Goal: Task Accomplishment & Management: Manage account settings

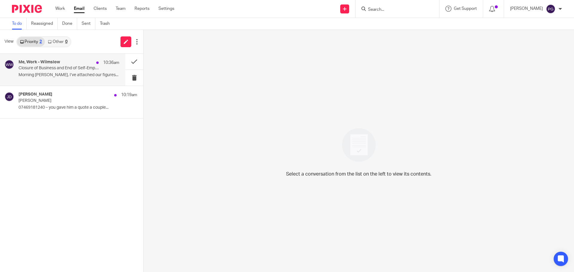
click at [79, 72] on div "Me, Work - Wilmslow 10:36am Closure of Business and End of Self-Employment Morn…" at bounding box center [69, 70] width 101 height 20
click at [135, 63] on button at bounding box center [134, 62] width 18 height 16
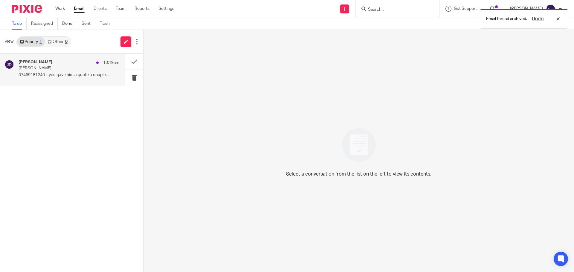
click at [54, 74] on p "07469181240 – you gave him a quote a couple..." at bounding box center [69, 75] width 101 height 5
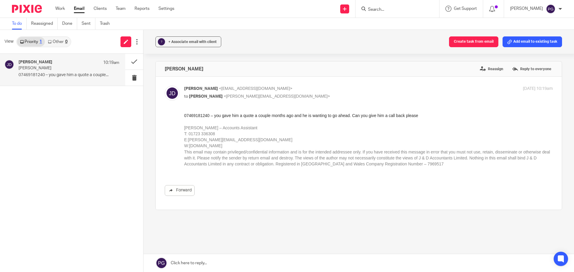
click at [210, 19] on div "To do Reassigned Done Sent Trash" at bounding box center [287, 24] width 574 height 12
click at [60, 8] on link "Work" at bounding box center [60, 9] width 10 height 6
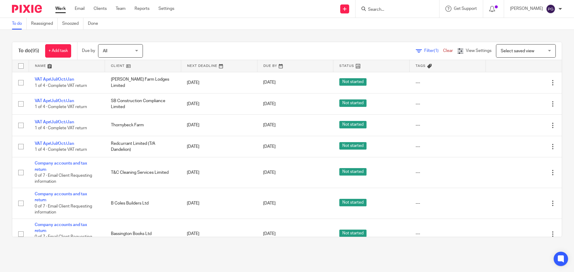
click at [379, 13] on div at bounding box center [397, 9] width 84 height 18
click at [388, 14] on div at bounding box center [397, 9] width 84 height 18
click at [391, 11] on input "Search" at bounding box center [394, 9] width 54 height 5
type input "pickeri"
click at [399, 19] on div "Black Swan Pickeri ng Ltd" at bounding box center [403, 23] width 84 height 19
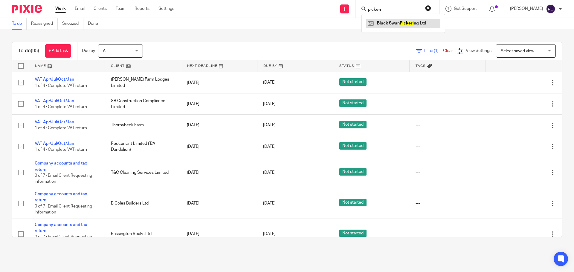
click at [399, 19] on link at bounding box center [403, 23] width 74 height 9
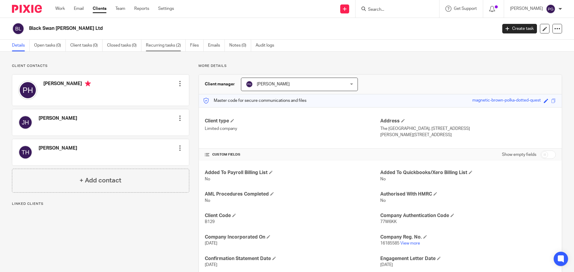
click at [168, 42] on link "Recurring tasks (2)" at bounding box center [166, 46] width 40 height 12
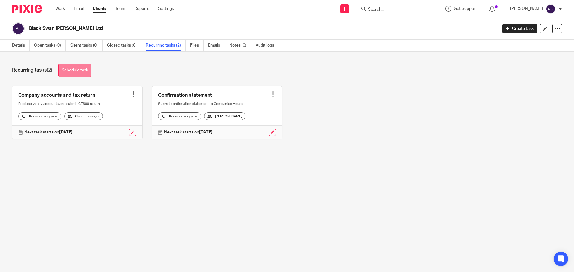
click at [73, 71] on link "Schedule task" at bounding box center [74, 70] width 33 height 13
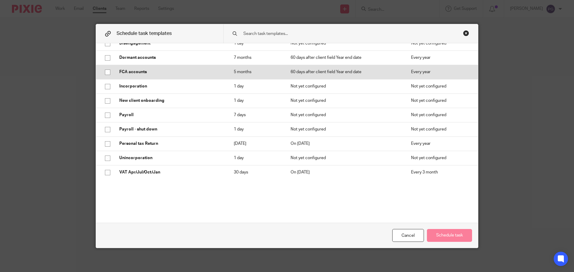
scroll to position [90, 0]
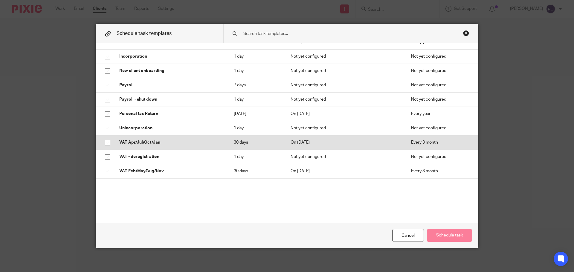
click at [106, 142] on input "checkbox" at bounding box center [107, 142] width 11 height 11
checkbox input "true"
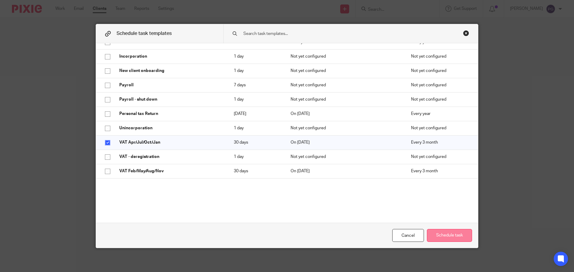
click at [445, 233] on button "Schedule task" at bounding box center [449, 235] width 45 height 13
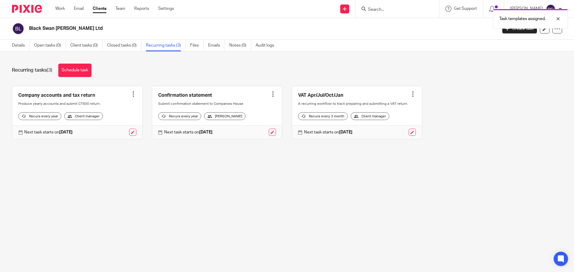
click at [410, 93] on div at bounding box center [413, 94] width 6 height 6
click at [384, 104] on link "Create task" at bounding box center [384, 107] width 48 height 9
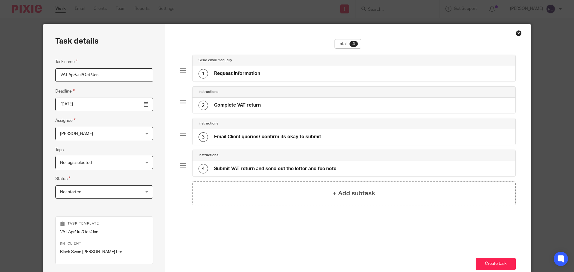
click at [132, 108] on input "2025-09-19" at bounding box center [104, 104] width 98 height 13
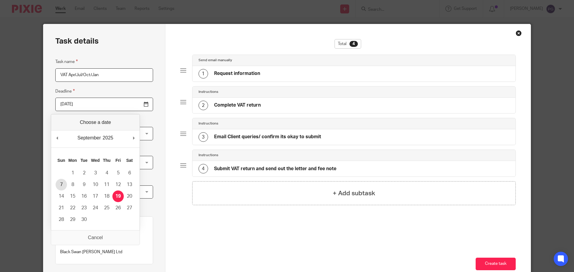
type input "2025-09-07"
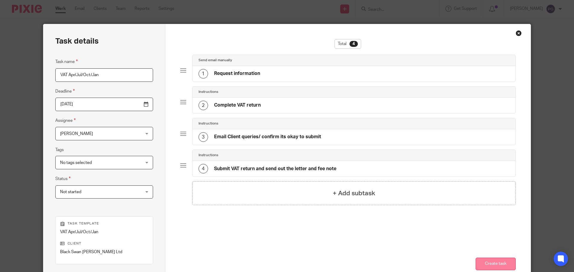
click at [503, 267] on button "Create task" at bounding box center [496, 264] width 40 height 13
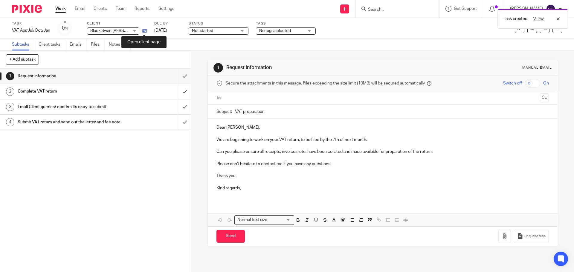
click at [146, 31] on icon at bounding box center [144, 31] width 4 height 4
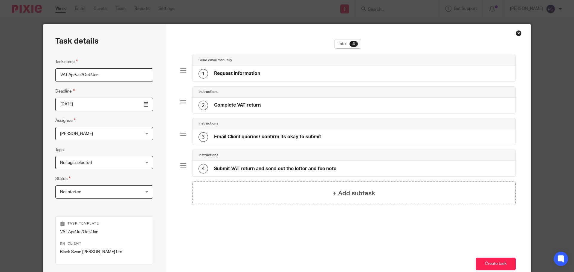
click at [516, 30] on div "Close this dialog window" at bounding box center [519, 33] width 6 height 6
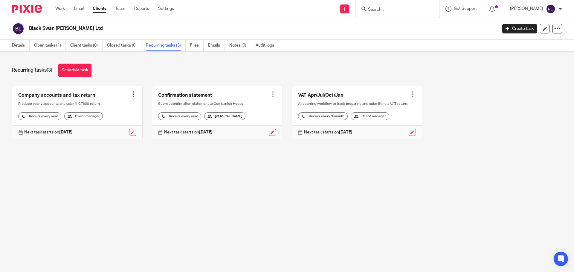
click at [66, 8] on ul "Work Email Clients Team Reports Settings" at bounding box center [119, 9] width 128 height 6
click at [62, 8] on link "Work" at bounding box center [60, 9] width 10 height 6
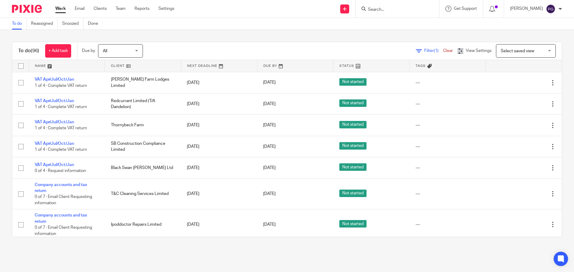
click at [362, 40] on div "To do (96) + Add task Due by All All Today Tomorrow This week Next week This mo…" at bounding box center [287, 139] width 574 height 219
click at [79, 4] on div "Work Email Clients Team Reports Settings Work Email Clients Team Reports Settin…" at bounding box center [116, 9] width 134 height 18
click at [80, 8] on link "Email" at bounding box center [80, 9] width 10 height 6
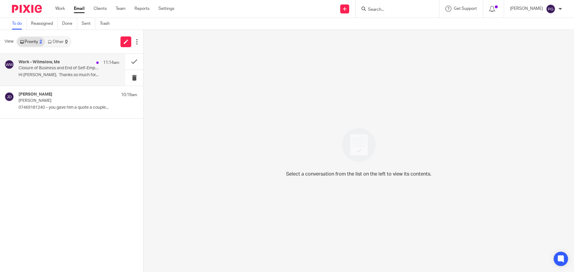
click at [43, 74] on p "Hi [PERSON_NAME], Thanks so much for..." at bounding box center [69, 75] width 101 height 5
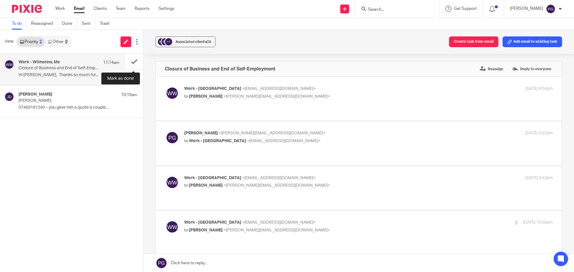
click at [135, 60] on button at bounding box center [134, 62] width 18 height 16
